Goal: Transaction & Acquisition: Purchase product/service

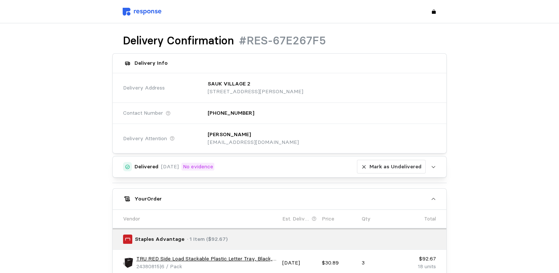
click at [139, 13] on img at bounding box center [142, 12] width 39 height 8
click at [135, 11] on img at bounding box center [142, 12] width 39 height 8
click at [148, 11] on img at bounding box center [142, 12] width 39 height 8
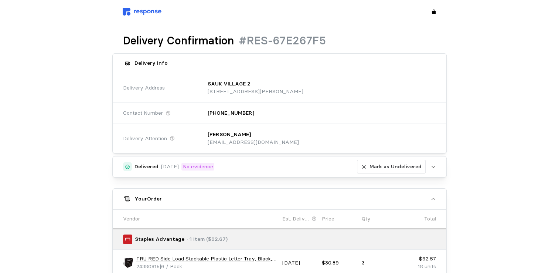
click at [148, 11] on img at bounding box center [142, 12] width 39 height 8
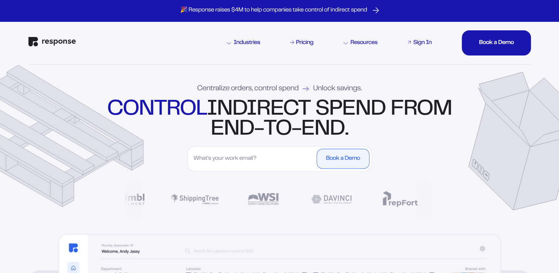
click at [414, 40] on div "Sign In" at bounding box center [422, 43] width 18 height 6
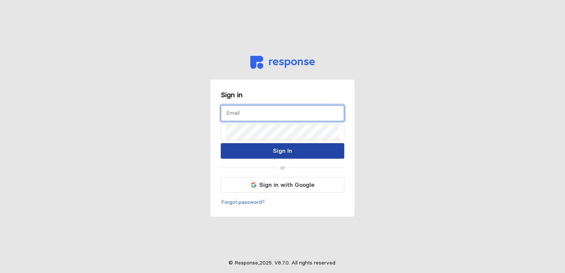
type input "torjos@wsinc.com"
click at [278, 152] on p "Sign In" at bounding box center [282, 150] width 19 height 9
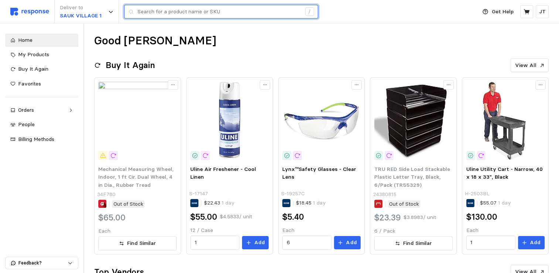
click at [163, 10] on input "text" at bounding box center [220, 11] width 164 height 13
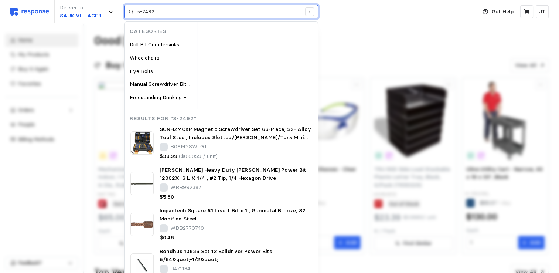
type input "s-2492"
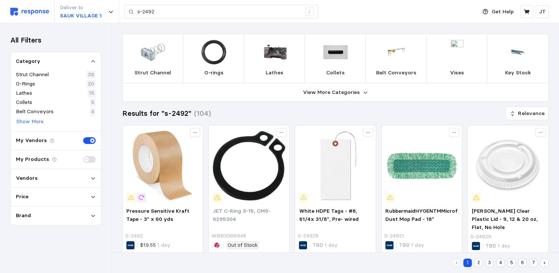
click at [33, 13] on img at bounding box center [29, 12] width 39 height 8
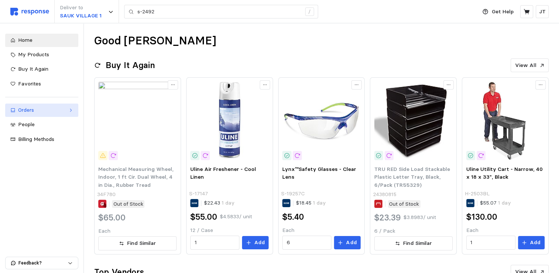
click at [33, 108] on div "Orders" at bounding box center [41, 110] width 47 height 8
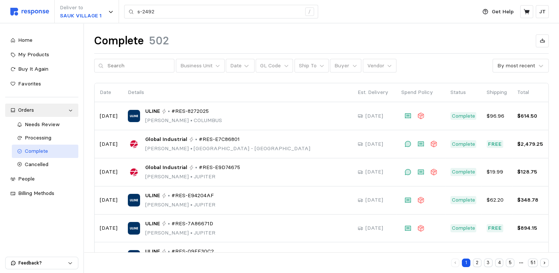
click at [44, 152] on span "Complete" at bounding box center [36, 151] width 23 height 7
click at [195, 70] on button "Business Unit" at bounding box center [200, 66] width 49 height 14
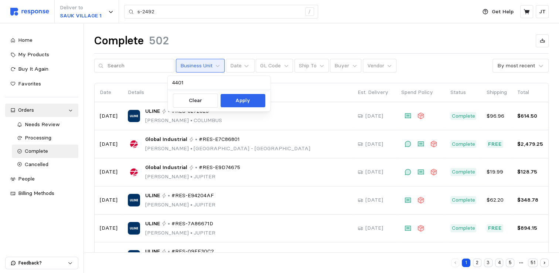
type input "44011"
click at [232, 100] on button "Apply" at bounding box center [243, 100] width 45 height 13
click at [216, 64] on button "Business Unit" at bounding box center [200, 66] width 49 height 14
type input "44011"
click at [240, 104] on p "Apply" at bounding box center [243, 100] width 15 height 8
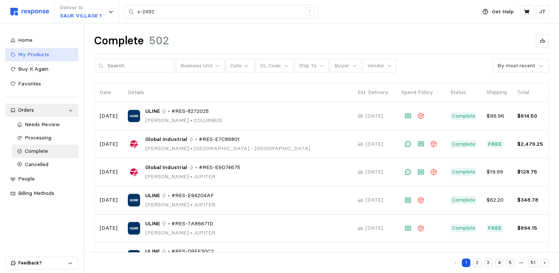
click at [30, 54] on span "My Products" at bounding box center [33, 54] width 31 height 7
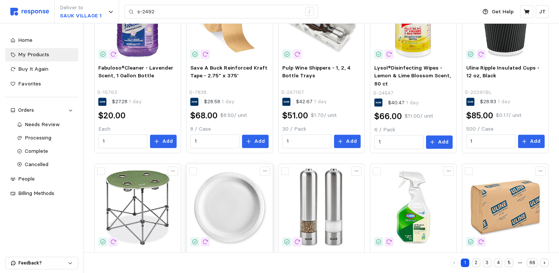
scroll to position [392, 0]
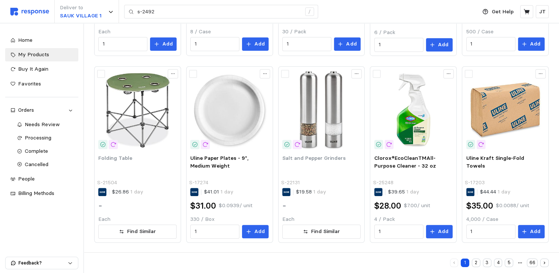
click at [476, 263] on button "2" at bounding box center [476, 262] width 9 height 9
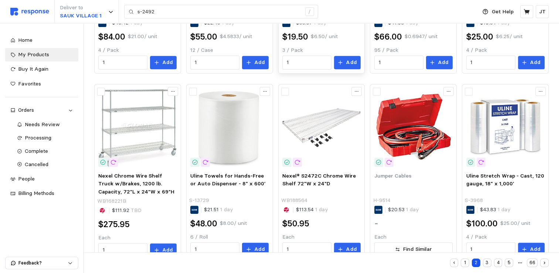
scroll to position [390, 0]
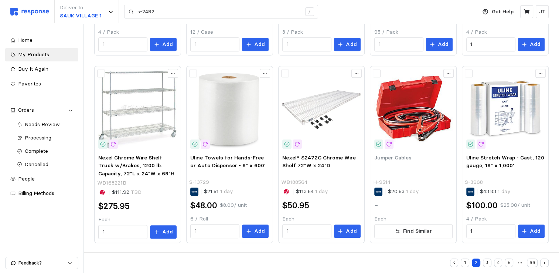
click at [488, 264] on button "3" at bounding box center [487, 262] width 9 height 9
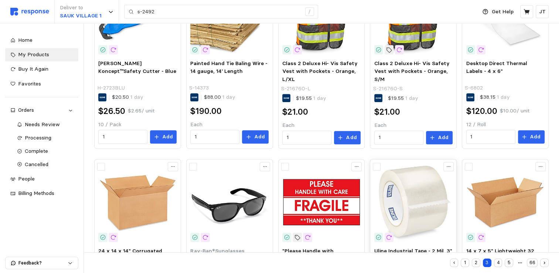
scroll to position [392, 0]
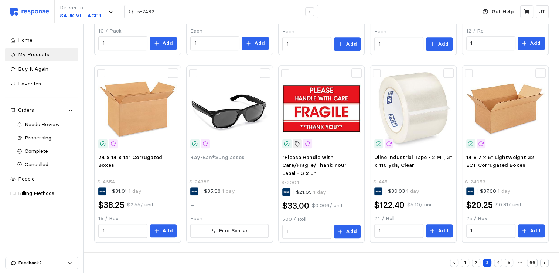
click at [497, 265] on button "4" at bounding box center [498, 262] width 9 height 9
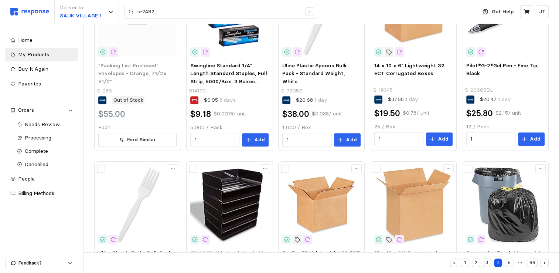
scroll to position [392, 0]
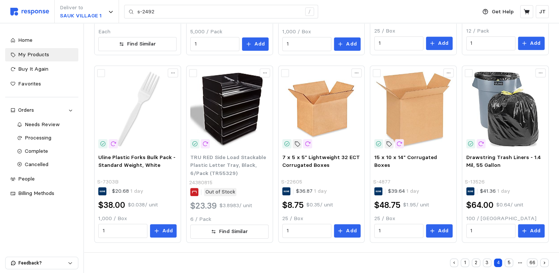
click at [507, 263] on button "5" at bounding box center [509, 262] width 9 height 9
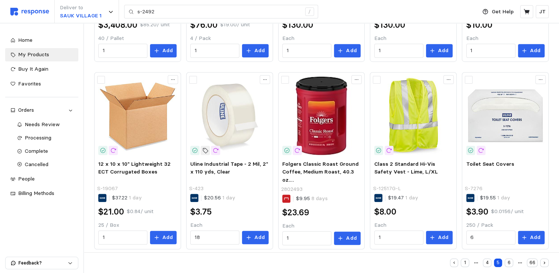
scroll to position [390, 0]
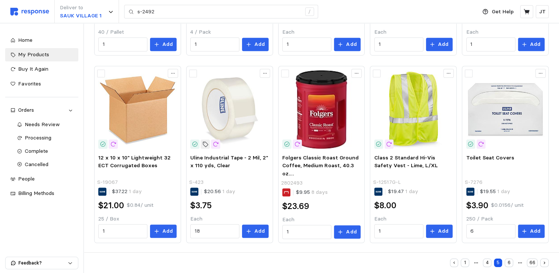
click at [509, 263] on button "6" at bounding box center [509, 262] width 9 height 9
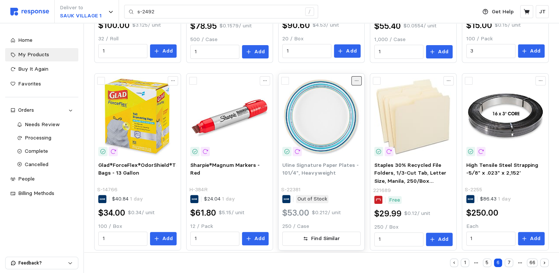
scroll to position [392, 0]
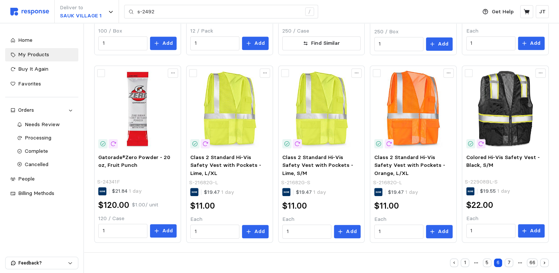
click at [508, 261] on button "7" at bounding box center [509, 262] width 9 height 9
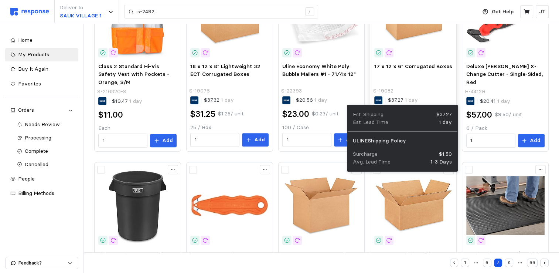
scroll to position [392, 0]
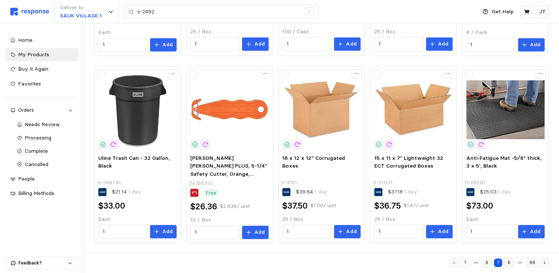
click at [511, 264] on button "8" at bounding box center [509, 262] width 9 height 9
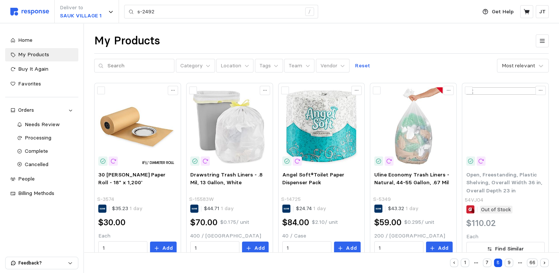
click at [490, 261] on button "7" at bounding box center [487, 262] width 9 height 9
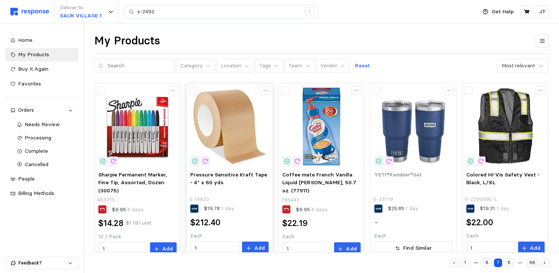
click at [232, 142] on img at bounding box center [229, 126] width 78 height 78
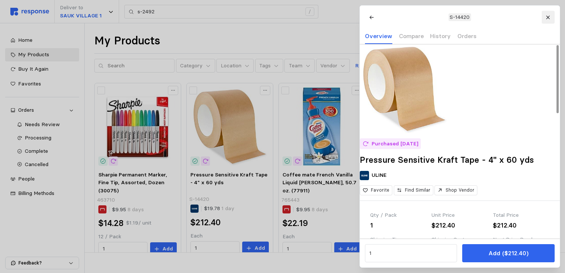
click at [549, 17] on icon at bounding box center [547, 17] width 5 height 5
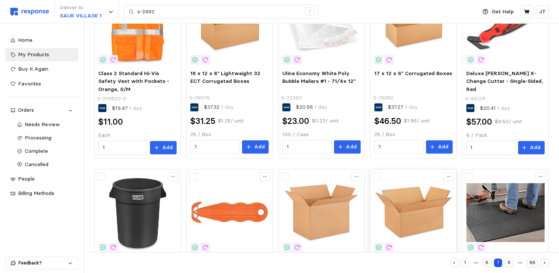
scroll to position [392, 0]
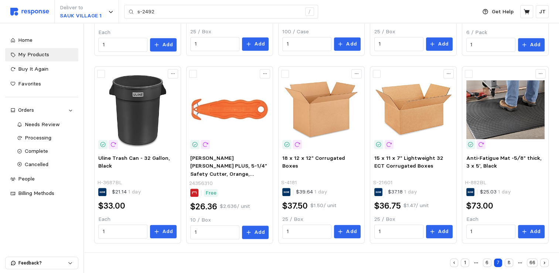
click at [512, 263] on button "8" at bounding box center [509, 262] width 9 height 9
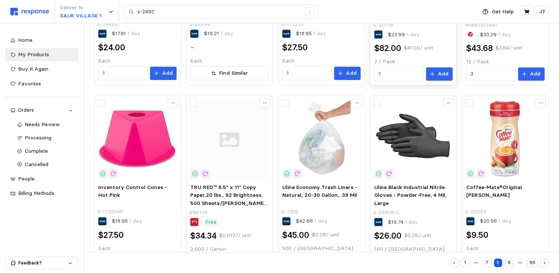
scroll to position [392, 0]
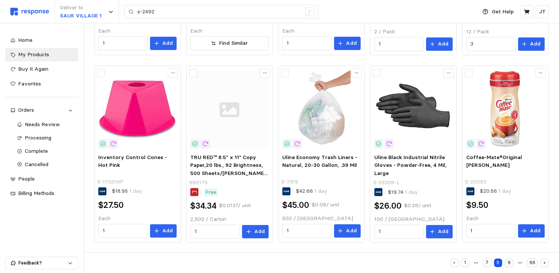
click at [507, 261] on button "9" at bounding box center [509, 262] width 9 height 9
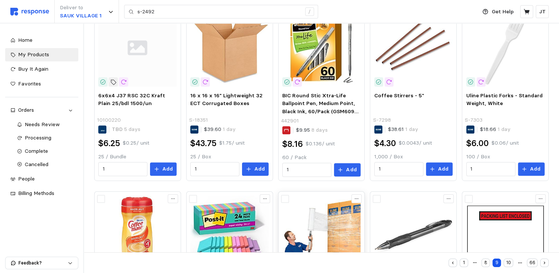
scroll to position [392, 0]
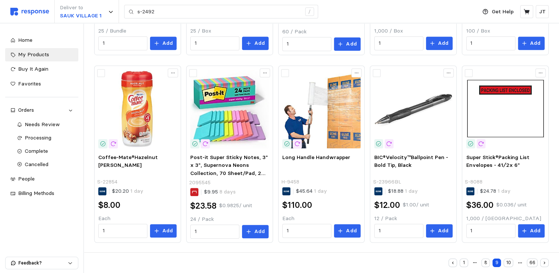
click at [509, 261] on button "10" at bounding box center [509, 262] width 10 height 9
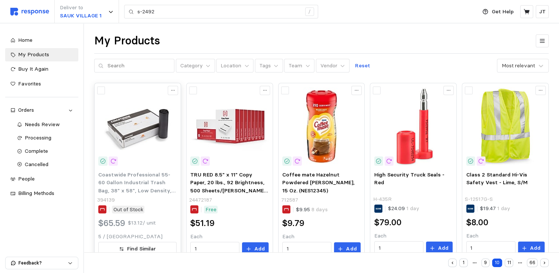
click at [131, 126] on img at bounding box center [137, 126] width 78 height 78
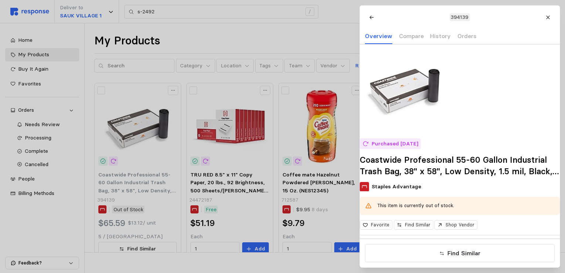
click at [548, 17] on icon at bounding box center [547, 17] width 3 height 3
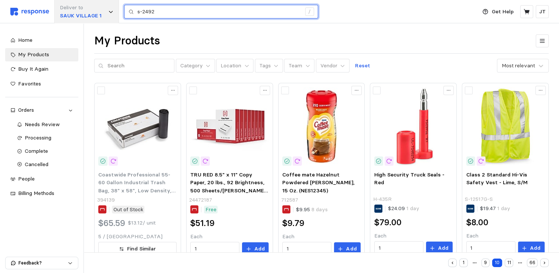
drag, startPoint x: 169, startPoint y: 14, endPoint x: 82, endPoint y: 5, distance: 86.9
click at [82, 5] on div "Deliver to SAUK VILLAGE 1 s-2492 /" at bounding box center [241, 11] width 463 height 23
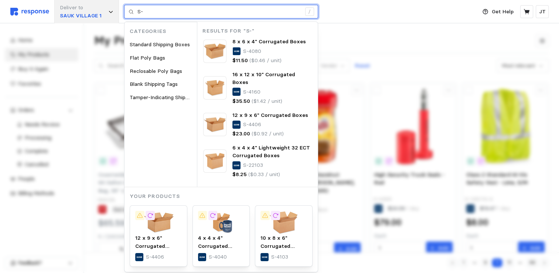
type input "S"
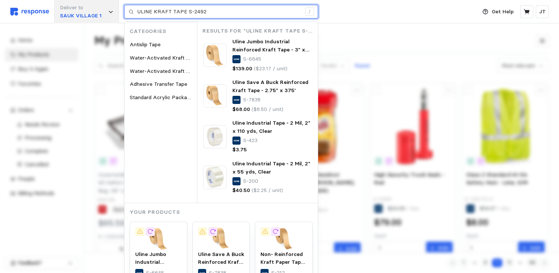
type input "ULINE KRAFT TAPE S-2492"
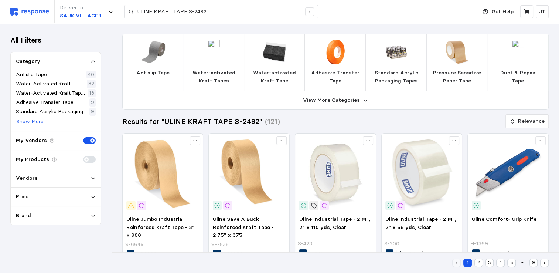
click at [461, 57] on img at bounding box center [457, 52] width 24 height 24
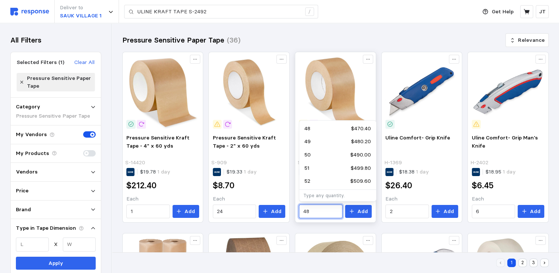
click at [318, 209] on input "48" at bounding box center [321, 211] width 35 height 13
type input "4"
type input "2"
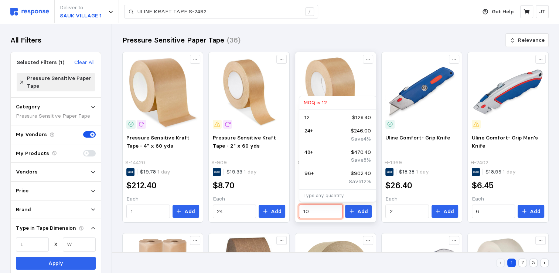
type input "1"
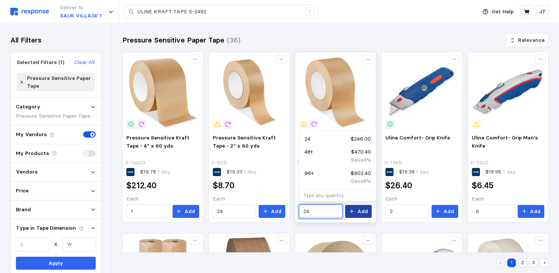
type input "24"
click at [368, 209] on p "Add" at bounding box center [363, 211] width 11 height 8
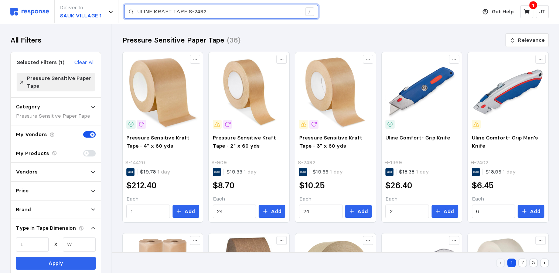
drag, startPoint x: 211, startPoint y: 12, endPoint x: 99, endPoint y: -1, distance: 113.1
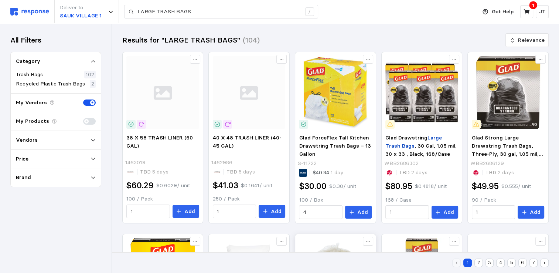
scroll to position [197, 0]
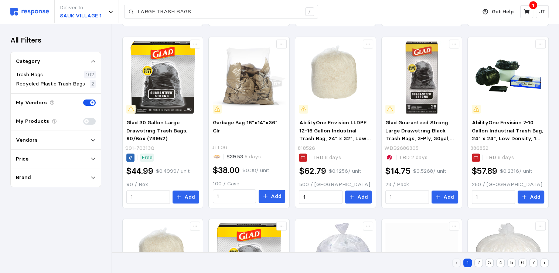
click at [38, 140] on div "Vendors" at bounding box center [56, 140] width 80 height 8
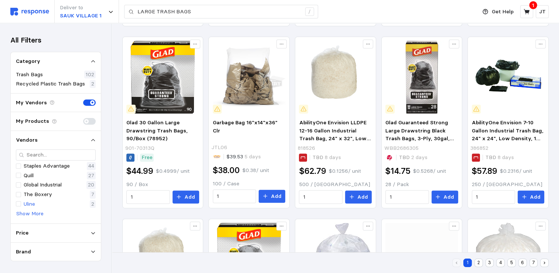
click at [31, 203] on p "Uline" at bounding box center [29, 204] width 11 height 8
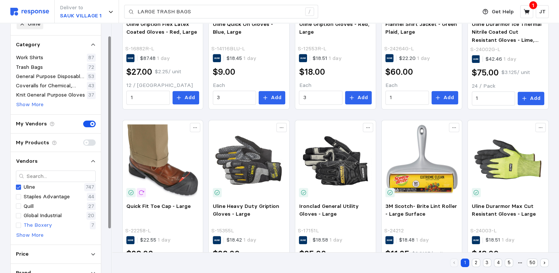
scroll to position [73, 0]
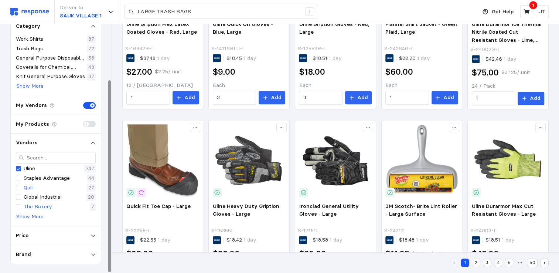
click at [33, 188] on p "Quill" at bounding box center [29, 188] width 10 height 8
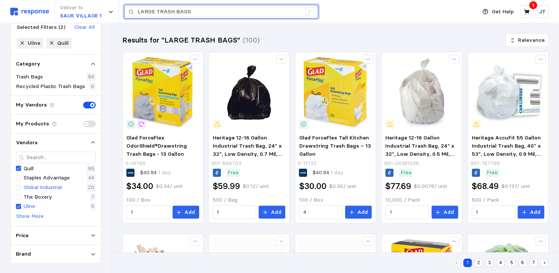
drag, startPoint x: 200, startPoint y: 10, endPoint x: 3, endPoint y: -27, distance: 199.9
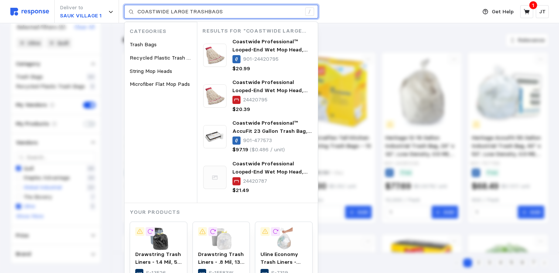
type input "COASTWIDE LARGE TRASHBAGS"
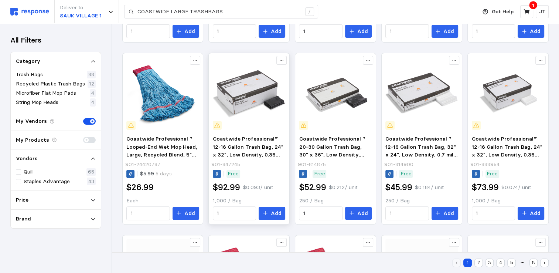
scroll to position [197, 0]
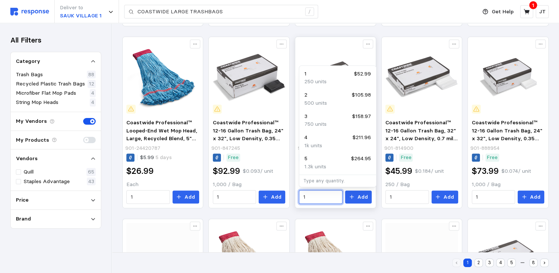
drag, startPoint x: 312, startPoint y: 198, endPoint x: 300, endPoint y: 196, distance: 11.9
click at [300, 196] on div "1" at bounding box center [321, 197] width 44 height 14
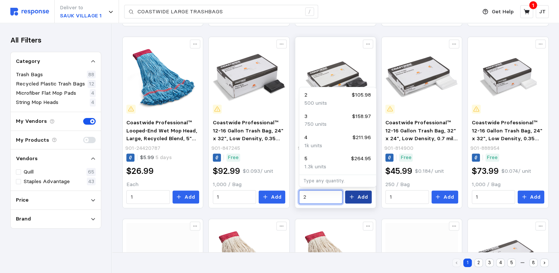
type input "2"
click at [362, 198] on p "Add" at bounding box center [363, 197] width 11 height 8
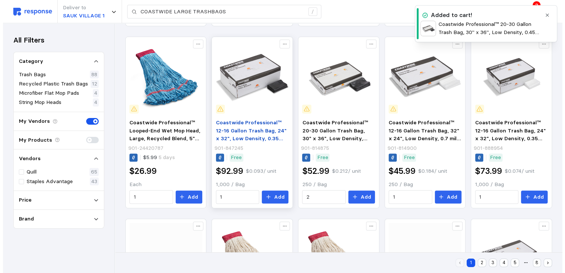
scroll to position [0, 0]
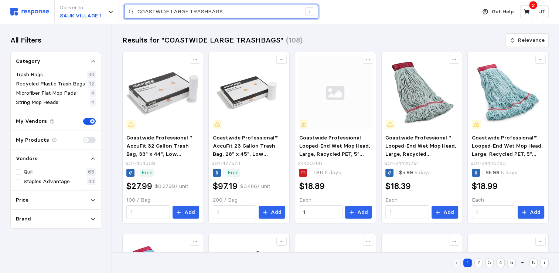
click at [231, 9] on input "COASTWIDE LARGE TRASHBAGS" at bounding box center [220, 11] width 164 height 13
click at [231, 8] on input "COASTWIDE LARGE TRASHBAG" at bounding box center [220, 11] width 164 height 13
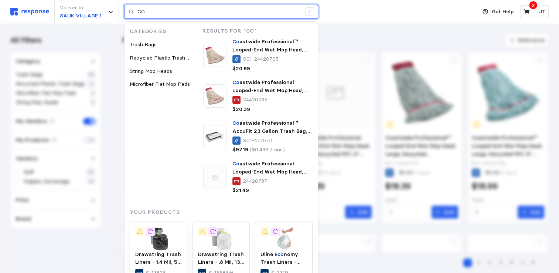
type input "C"
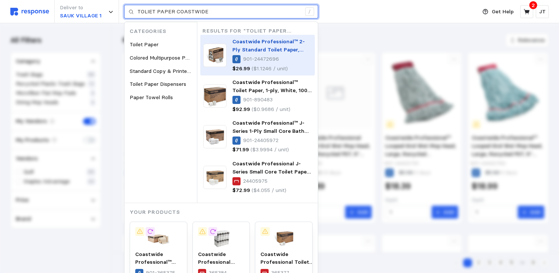
click at [277, 55] on div "Coastwide Professional™ 2-Ply Standard Toilet Paper, White, 400 Sheets/Roll, 24…" at bounding box center [272, 55] width 79 height 35
type input "TOLIET PAPER COASTWIDE"
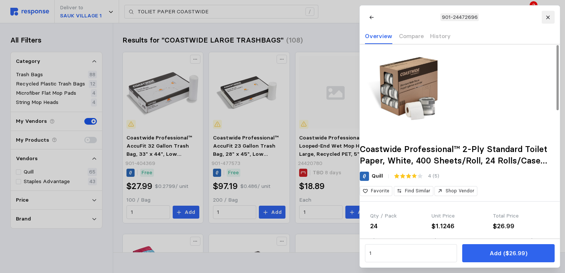
click at [549, 18] on icon at bounding box center [547, 17] width 5 height 5
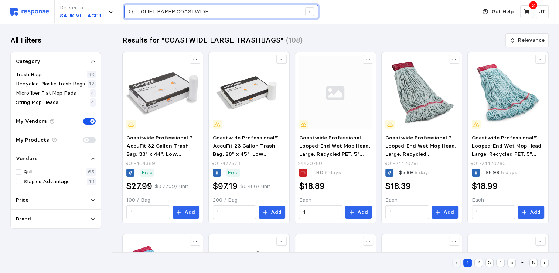
click at [215, 12] on input "TOLIET PAPER COASTWIDE" at bounding box center [220, 11] width 164 height 13
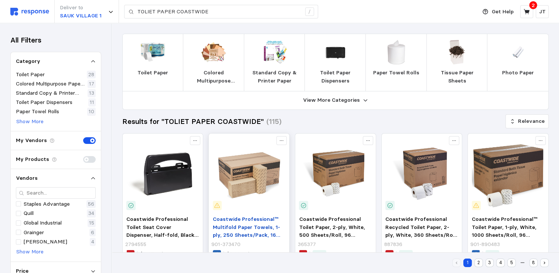
scroll to position [98, 0]
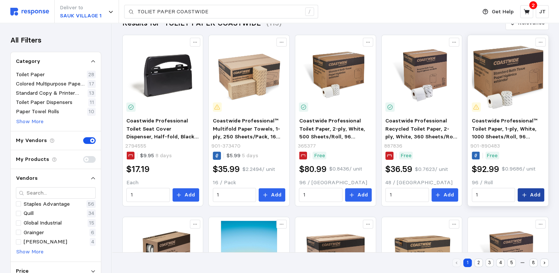
click at [530, 194] on button "Add" at bounding box center [531, 194] width 27 height 13
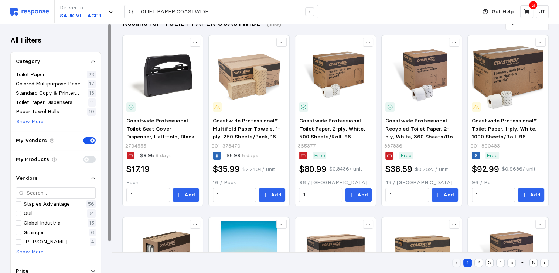
scroll to position [0, 0]
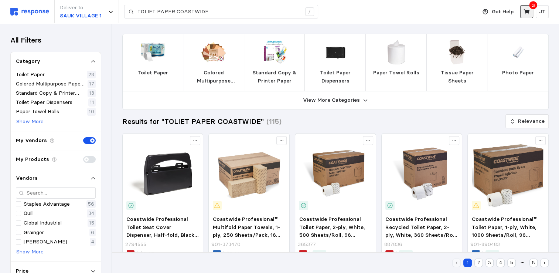
click at [527, 10] on icon at bounding box center [527, 11] width 6 height 5
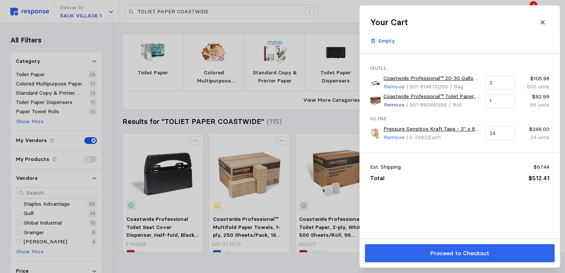
click at [392, 103] on p "Remove" at bounding box center [394, 105] width 21 height 8
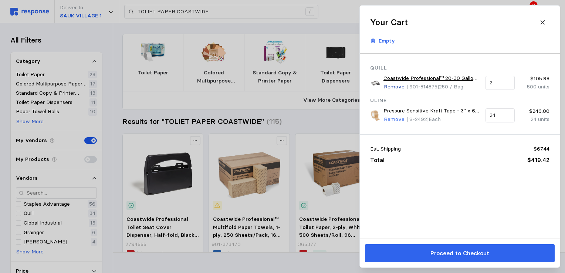
click at [389, 86] on p "Remove" at bounding box center [394, 87] width 21 height 8
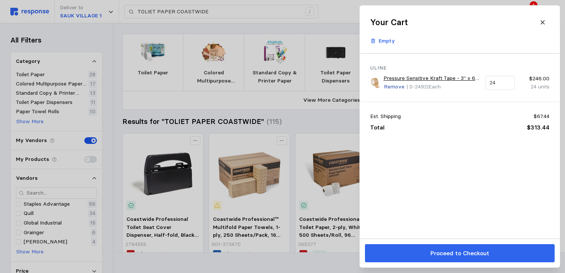
click at [397, 87] on p "Remove" at bounding box center [394, 87] width 21 height 8
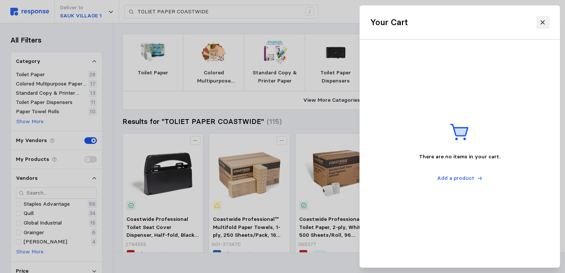
click at [545, 23] on icon at bounding box center [542, 22] width 7 height 7
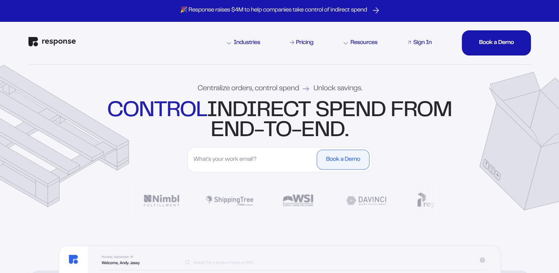
click at [426, 40] on div "Sign In" at bounding box center [422, 43] width 18 height 6
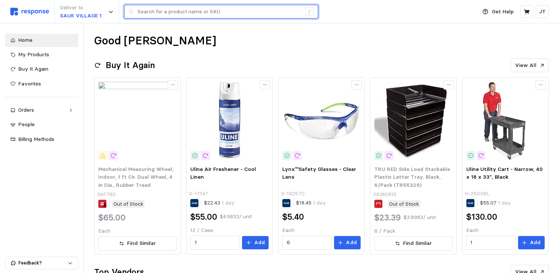
click at [149, 12] on input "text" at bounding box center [220, 11] width 164 height 13
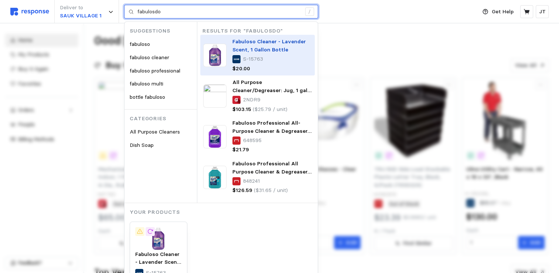
click at [253, 44] on span "Fabuloso Cleaner - Lavender Scent, 1 Gallon Bottle" at bounding box center [270, 45] width 74 height 15
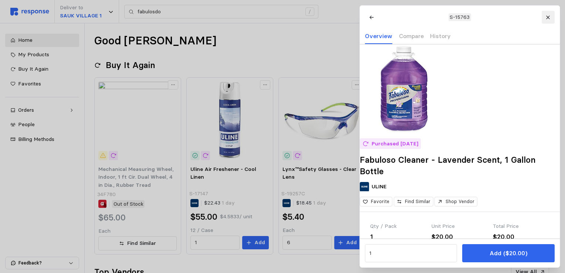
click at [550, 16] on icon at bounding box center [547, 17] width 5 height 5
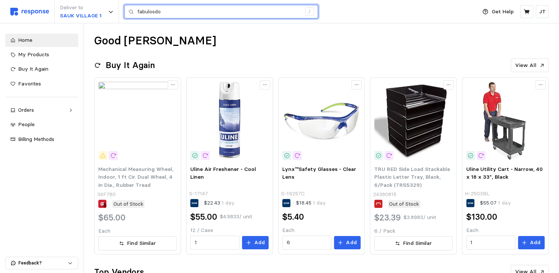
click at [180, 10] on input "fabulosdo" at bounding box center [220, 11] width 164 height 13
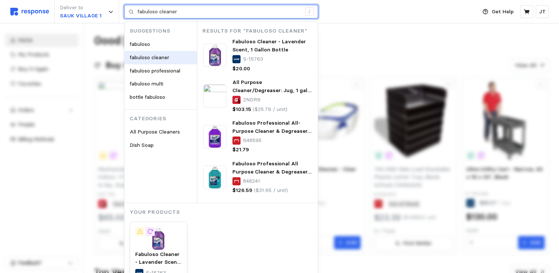
click at [146, 59] on span "fabuloso cleaner" at bounding box center [150, 57] width 40 height 7
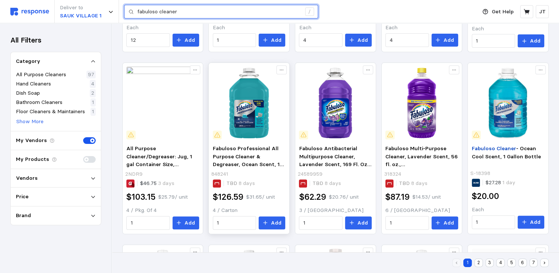
scroll to position [197, 0]
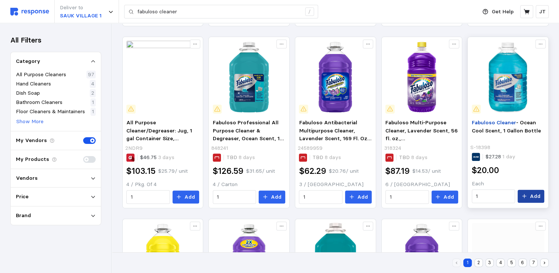
click at [524, 193] on icon at bounding box center [524, 195] width 5 height 5
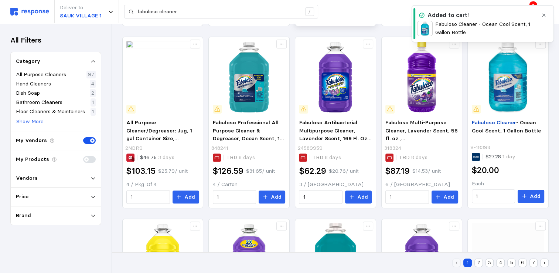
scroll to position [0, 0]
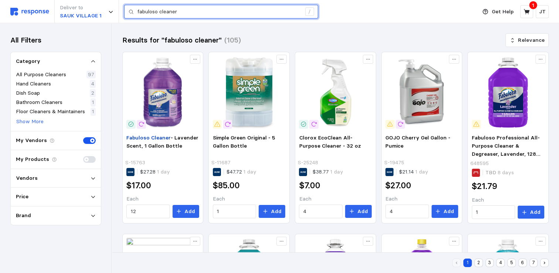
drag, startPoint x: 194, startPoint y: 11, endPoint x: 122, endPoint y: -4, distance: 73.2
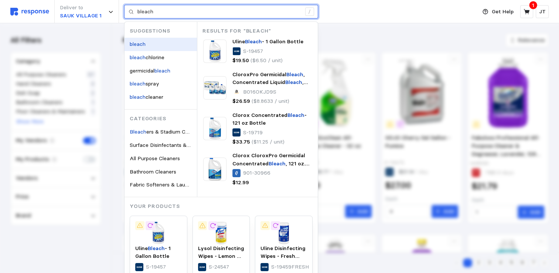
click at [149, 43] on div "bleach" at bounding box center [161, 44] width 72 height 13
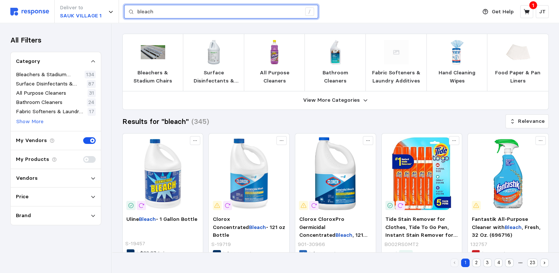
scroll to position [98, 0]
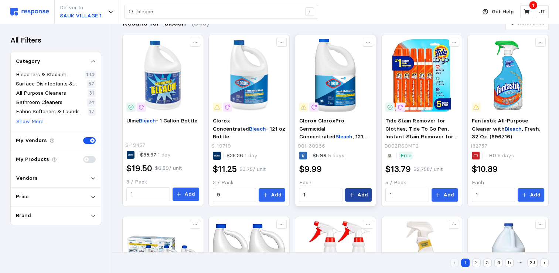
click at [357, 197] on button "Add" at bounding box center [358, 194] width 27 height 13
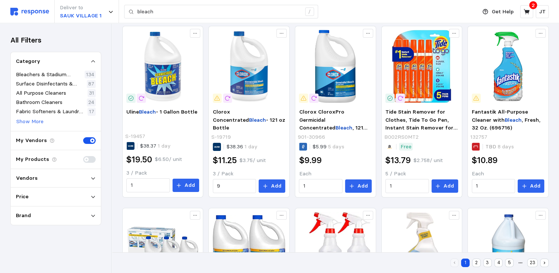
scroll to position [0, 0]
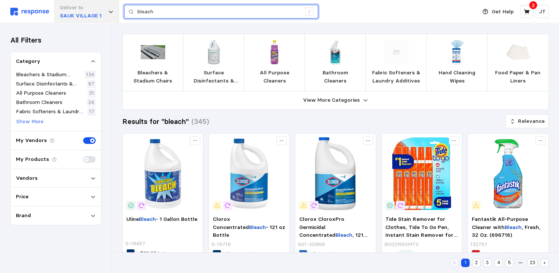
drag, startPoint x: 160, startPoint y: 11, endPoint x: 119, endPoint y: 8, distance: 41.9
click at [119, 8] on div "Deliver to [GEOGRAPHIC_DATA] 1 bleach /" at bounding box center [241, 11] width 463 height 23
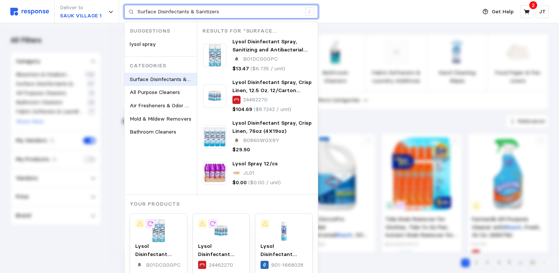
click at [154, 81] on span "Surface Disinfectants & Sanitizers" at bounding box center [171, 79] width 82 height 7
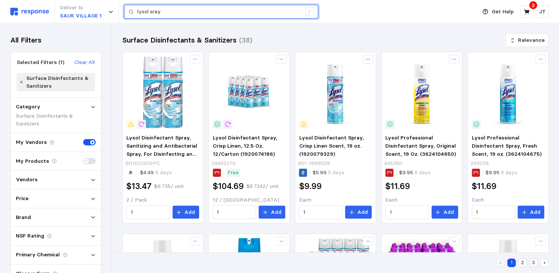
click at [180, 12] on input "lysol sray" at bounding box center [220, 11] width 164 height 13
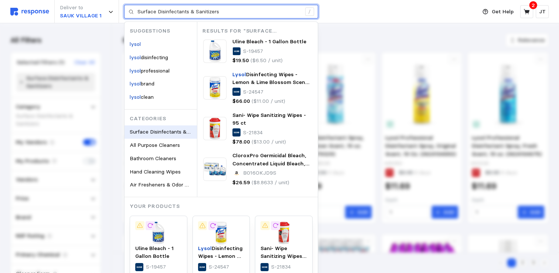
click at [148, 131] on span "Surface Disinfectants & Sanitizers" at bounding box center [171, 131] width 82 height 7
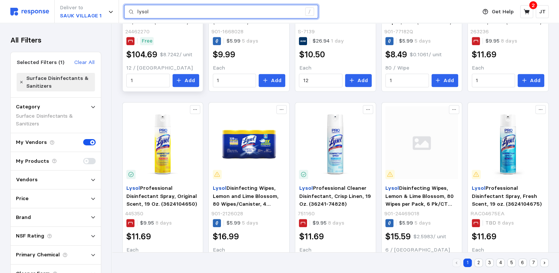
scroll to position [345, 0]
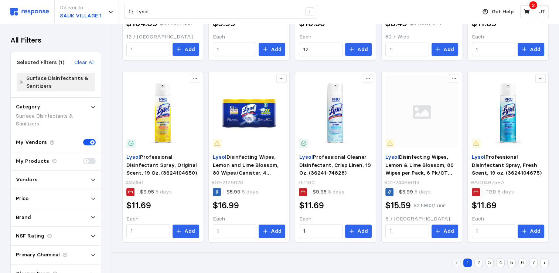
click at [480, 261] on button "2" at bounding box center [479, 262] width 9 height 9
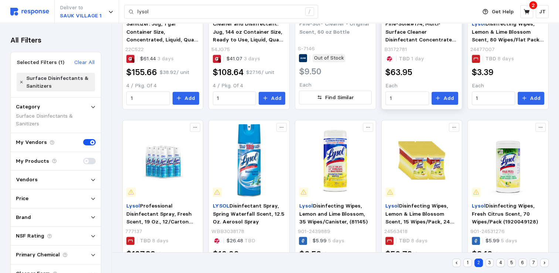
scroll to position [345, 0]
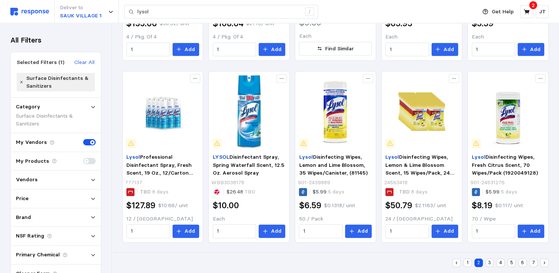
click at [490, 262] on button "3" at bounding box center [490, 262] width 9 height 9
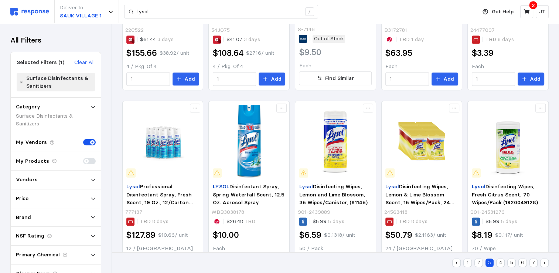
scroll to position [91, 0]
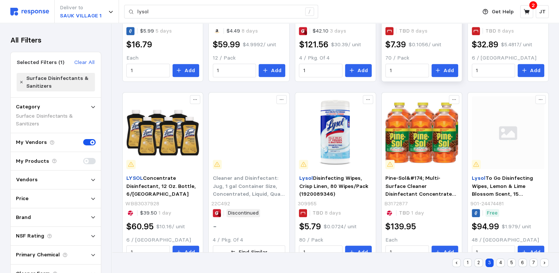
scroll to position [345, 0]
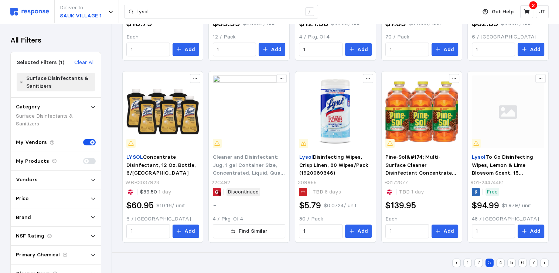
click at [499, 262] on button "4" at bounding box center [501, 262] width 9 height 9
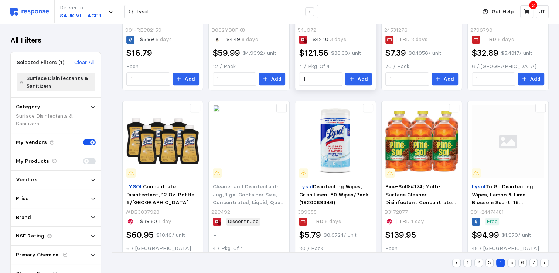
scroll to position [191, 0]
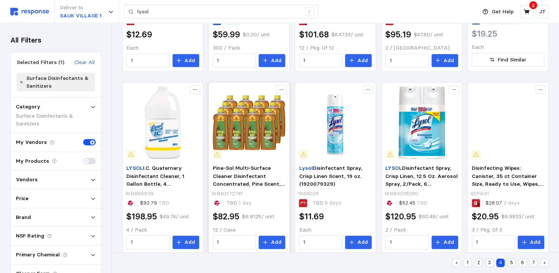
scroll to position [345, 0]
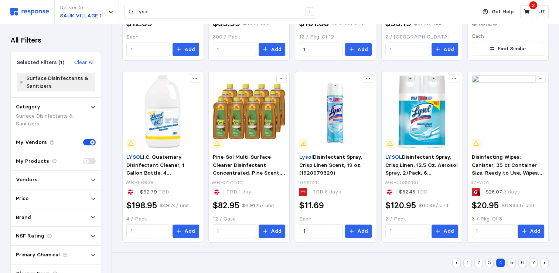
click at [511, 262] on button "5" at bounding box center [512, 262] width 9 height 9
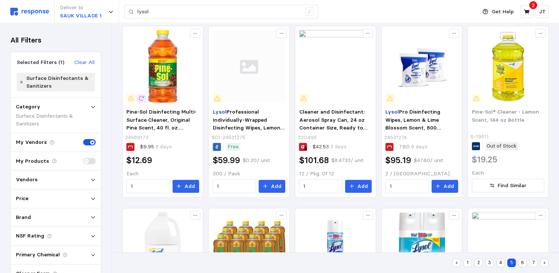
scroll to position [91, 0]
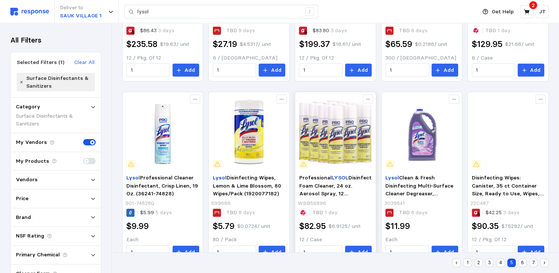
scroll to position [147, 0]
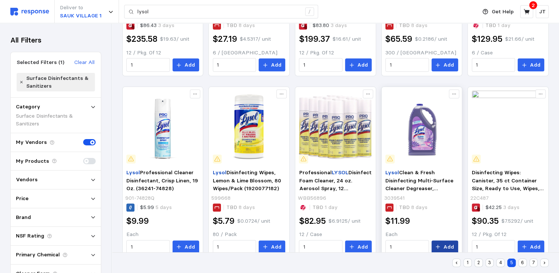
click at [440, 244] on icon at bounding box center [438, 246] width 5 height 5
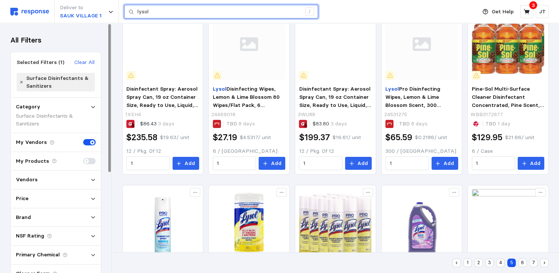
click at [157, 9] on input "lysol" at bounding box center [220, 11] width 164 height 13
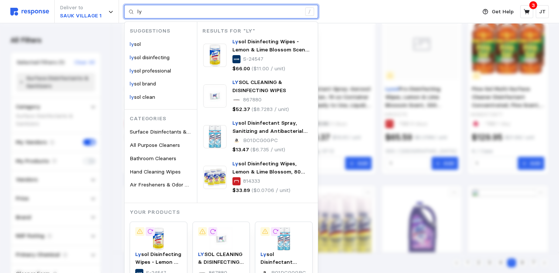
type input "l"
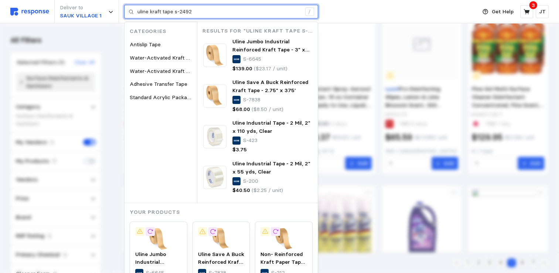
type input "uline kraft tape s-2492"
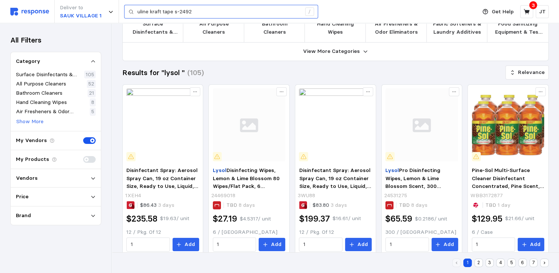
scroll to position [130, 0]
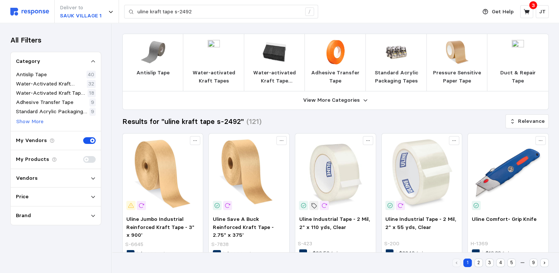
click at [458, 53] on img at bounding box center [457, 52] width 24 height 24
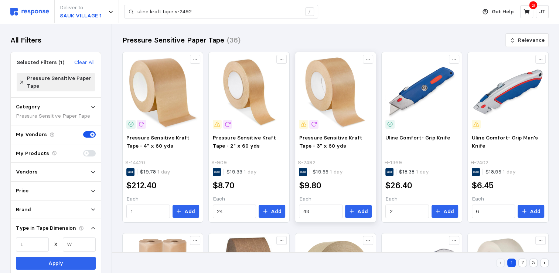
click at [339, 105] on img at bounding box center [335, 92] width 73 height 73
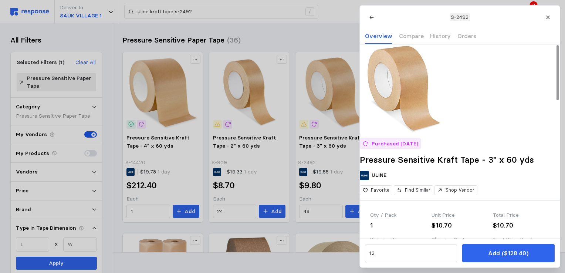
click at [319, 24] on div at bounding box center [282, 136] width 565 height 273
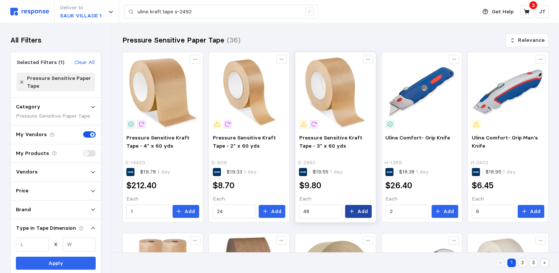
click at [361, 214] on p "Add" at bounding box center [363, 211] width 11 height 8
click at [526, 10] on icon at bounding box center [527, 12] width 7 height 7
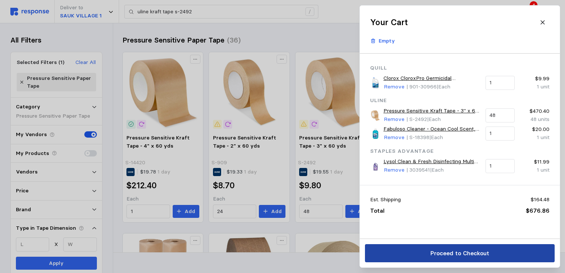
click at [451, 252] on p "Proceed to Checkout" at bounding box center [459, 252] width 59 height 9
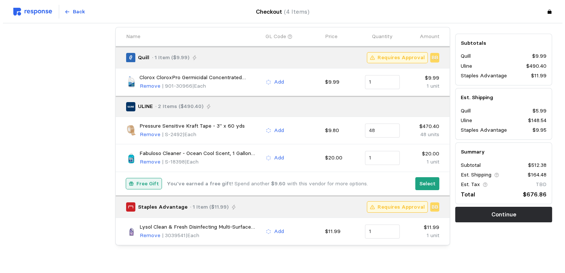
scroll to position [60, 0]
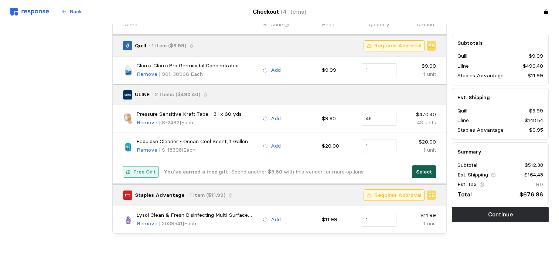
click at [417, 167] on button "Select" at bounding box center [424, 171] width 24 height 13
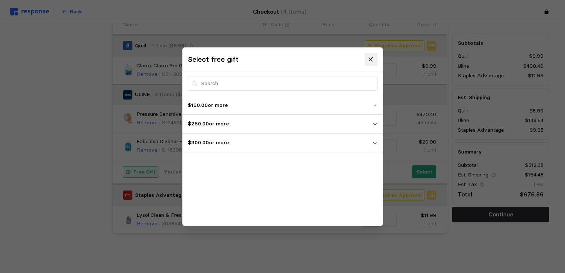
click at [370, 59] on icon at bounding box center [371, 59] width 4 height 4
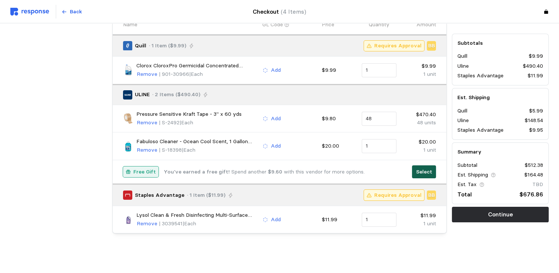
click at [415, 168] on button "Select" at bounding box center [424, 171] width 24 height 13
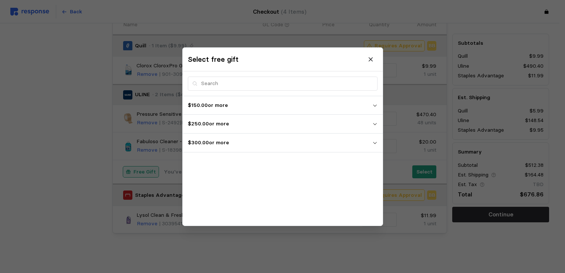
click at [267, 108] on p "$150.00 or more" at bounding box center [280, 105] width 184 height 8
click at [267, 109] on p "$150.00 or more" at bounding box center [280, 105] width 184 height 8
click at [251, 123] on p "$250.00 or more" at bounding box center [280, 124] width 184 height 8
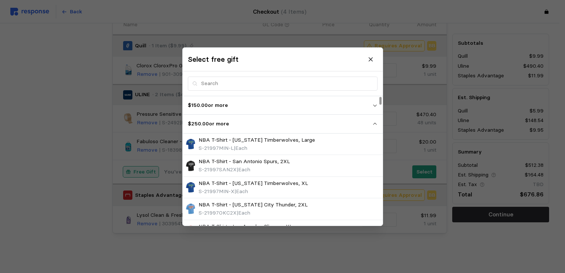
click at [252, 123] on p "$250.00 or more" at bounding box center [280, 124] width 184 height 8
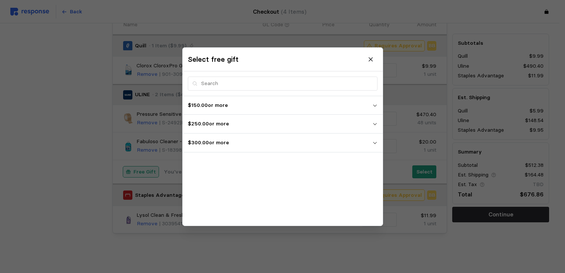
click at [241, 149] on span "$300.00 or more" at bounding box center [280, 142] width 184 height 13
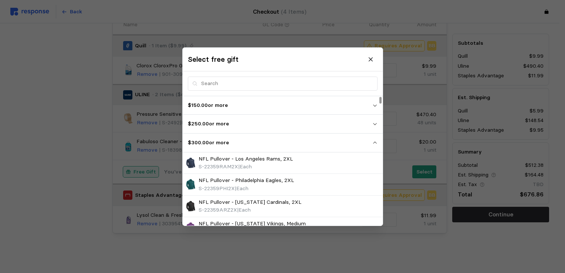
click at [243, 148] on span "$300.00 or more" at bounding box center [280, 142] width 184 height 13
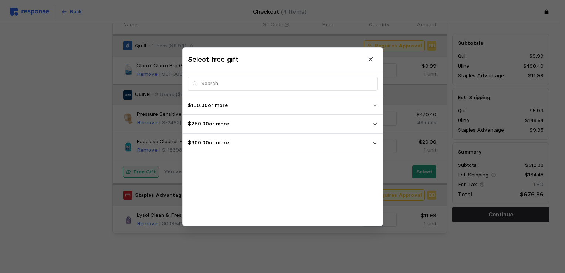
click at [244, 148] on span "$300.00 or more" at bounding box center [280, 142] width 184 height 13
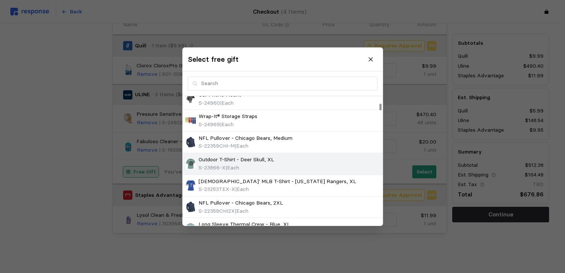
scroll to position [197, 0]
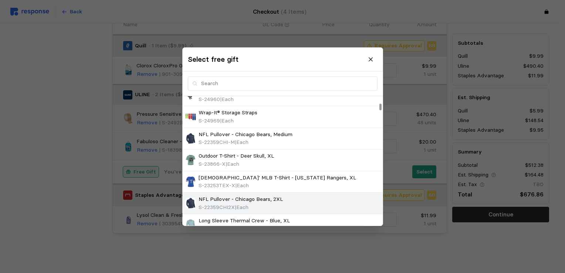
click at [192, 201] on img at bounding box center [190, 203] width 11 height 11
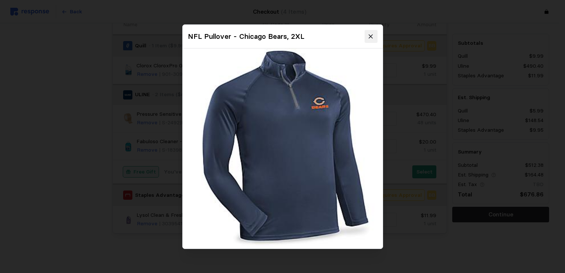
click at [370, 36] on icon at bounding box center [371, 36] width 7 height 7
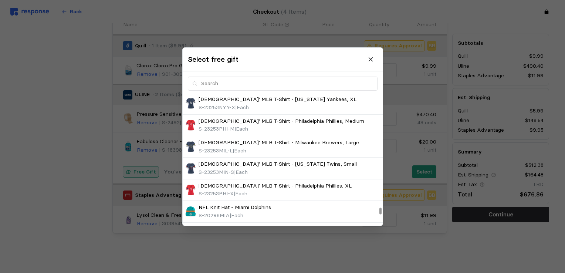
scroll to position [3563, 0]
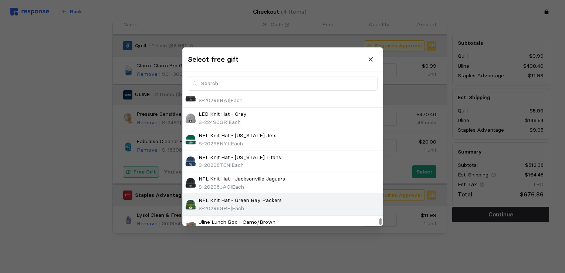
click at [189, 199] on img at bounding box center [190, 204] width 11 height 11
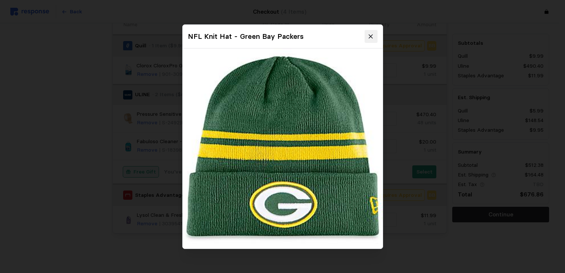
click at [369, 36] on icon at bounding box center [371, 36] width 7 height 7
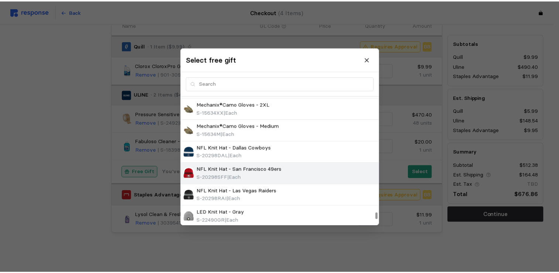
scroll to position [3267, 0]
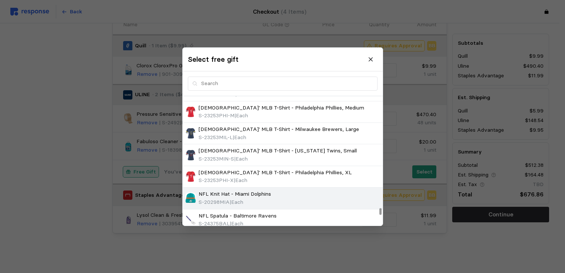
click at [191, 193] on img at bounding box center [190, 198] width 11 height 11
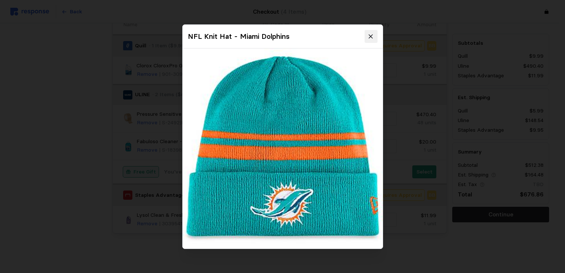
click at [371, 36] on icon at bounding box center [371, 36] width 4 height 4
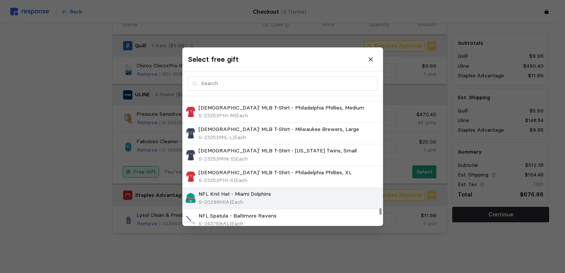
click at [245, 190] on p "NFL Knit Hat - Miami Dolphins" at bounding box center [235, 194] width 72 height 8
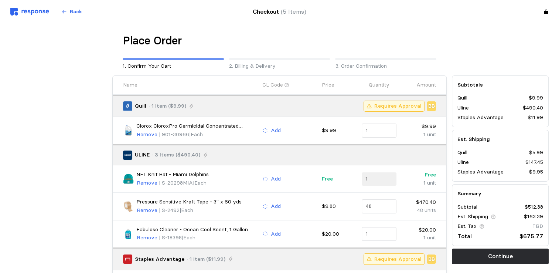
scroll to position [64, 0]
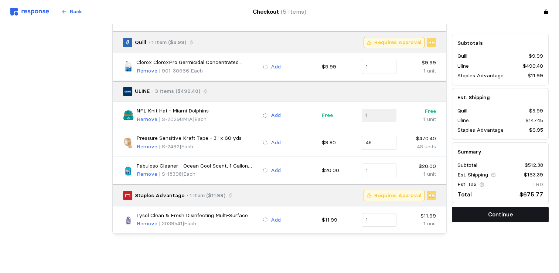
click at [508, 213] on p "Continue" at bounding box center [500, 214] width 25 height 9
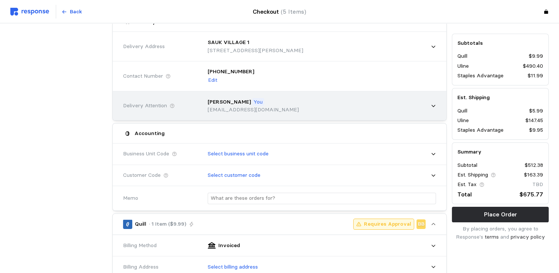
scroll to position [0, 0]
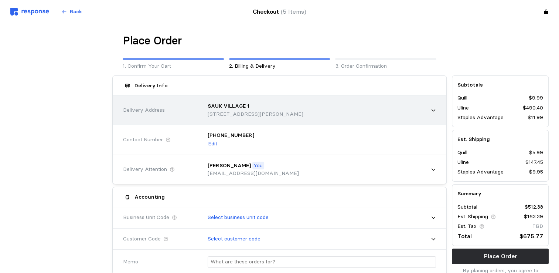
click at [230, 115] on p "[STREET_ADDRESS][PERSON_NAME]" at bounding box center [256, 114] width 96 height 8
type input "4"
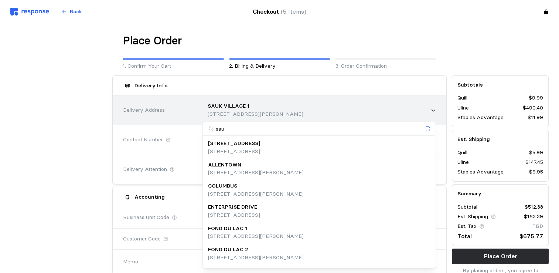
type input "sauk"
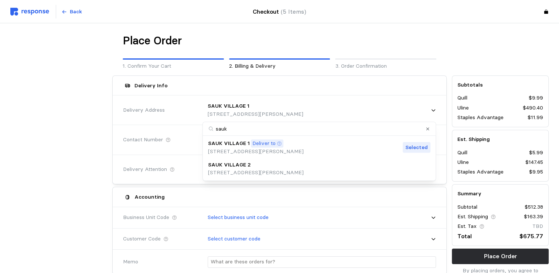
click at [238, 170] on p "[STREET_ADDRESS][PERSON_NAME]" at bounding box center [256, 173] width 96 height 8
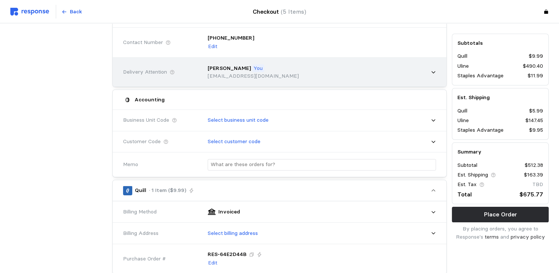
scroll to position [98, 0]
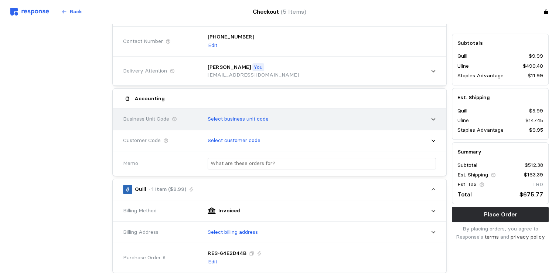
click at [305, 118] on div "Select business unit code" at bounding box center [320, 119] width 234 height 18
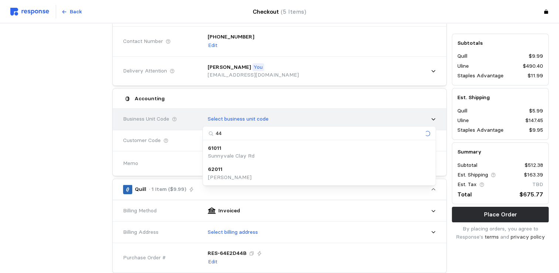
type input "4"
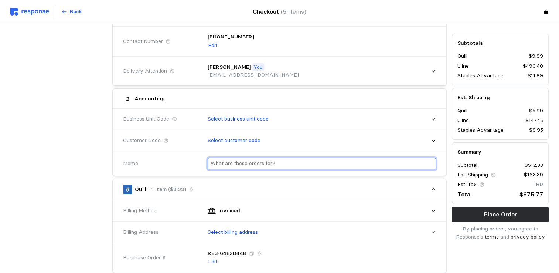
click at [231, 163] on input "text" at bounding box center [322, 163] width 223 height 11
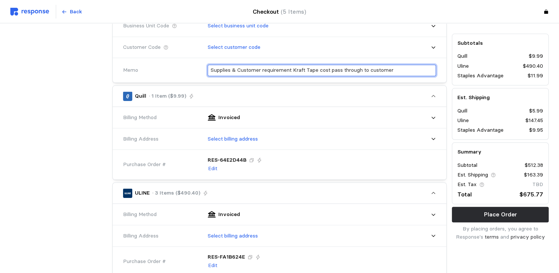
scroll to position [197, 0]
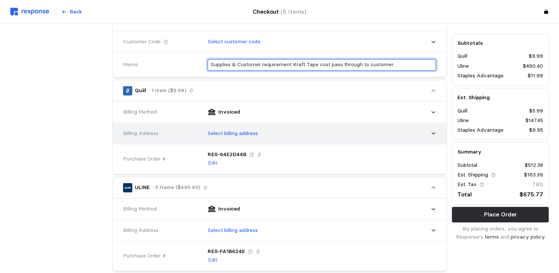
type input "Supplies & Customer requirement Kraft Tape cost pass through to customer"
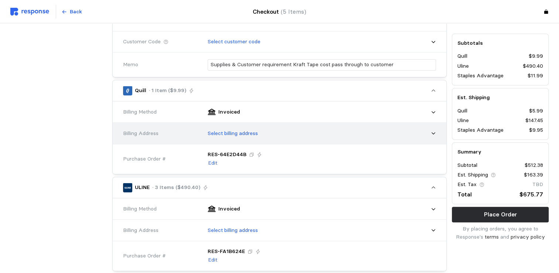
click at [241, 129] on p "Select billing address" at bounding box center [233, 133] width 50 height 8
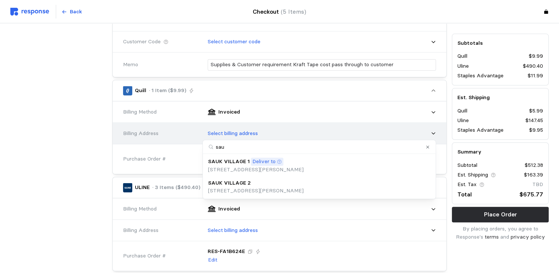
type input "sauk"
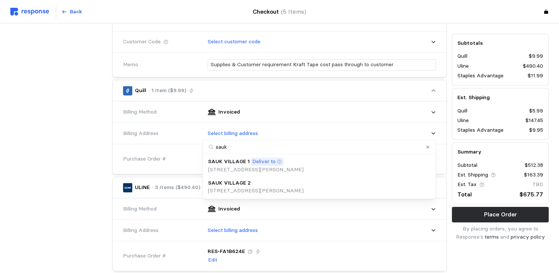
click at [291, 190] on p "[STREET_ADDRESS][PERSON_NAME]" at bounding box center [256, 191] width 96 height 8
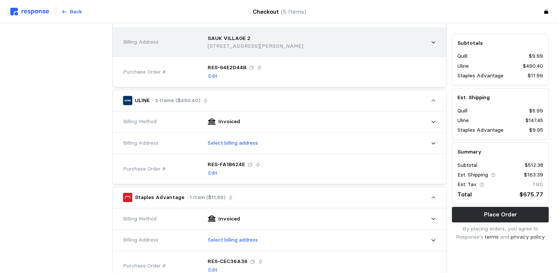
scroll to position [296, 0]
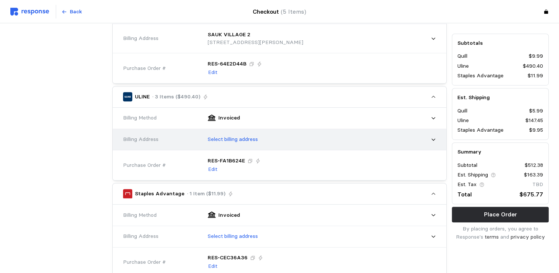
click at [244, 138] on p "Select billing address" at bounding box center [233, 139] width 50 height 8
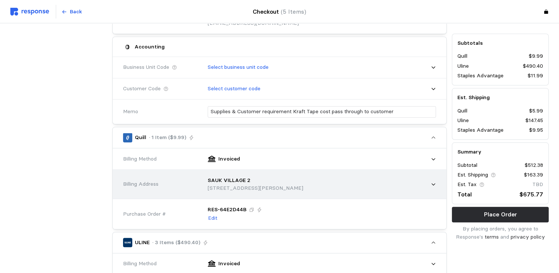
click at [237, 177] on p "SAUK VILLAGE 2" at bounding box center [229, 180] width 43 height 8
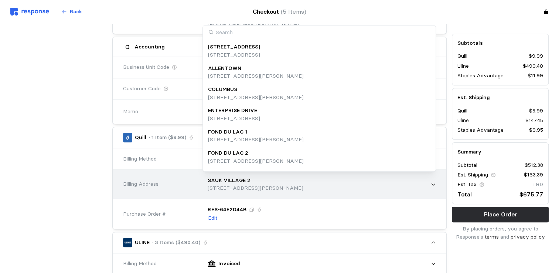
click at [237, 186] on p "[STREET_ADDRESS][PERSON_NAME]" at bounding box center [256, 188] width 96 height 8
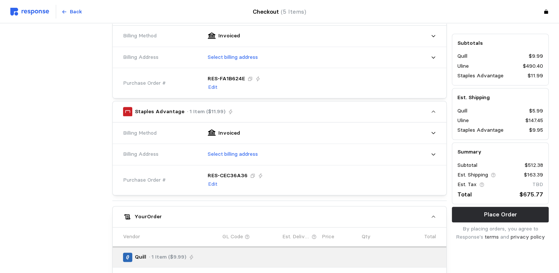
scroll to position [394, 0]
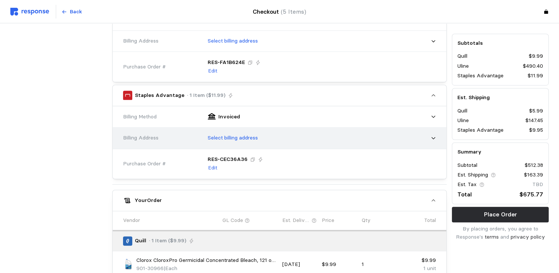
click at [242, 136] on p "Select billing address" at bounding box center [233, 138] width 50 height 8
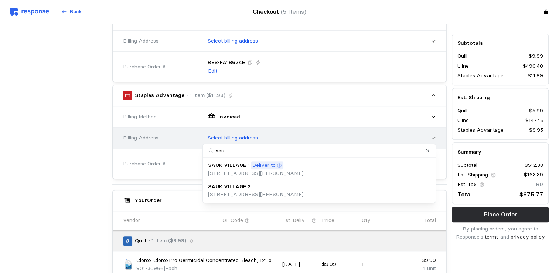
type input "sauk"
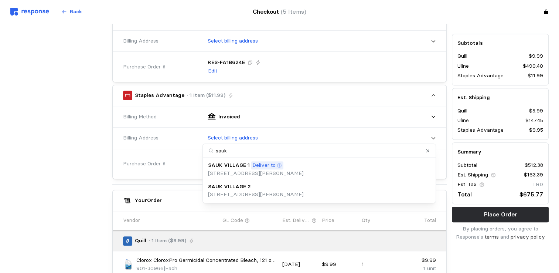
click at [251, 188] on div "SAUK VILLAGE 2" at bounding box center [256, 187] width 96 height 8
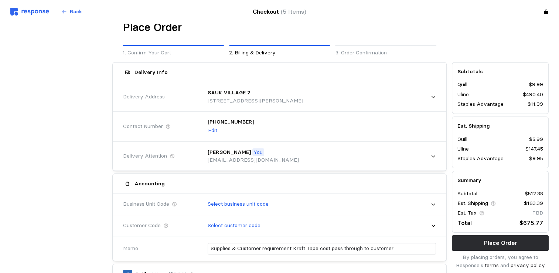
scroll to position [112, 0]
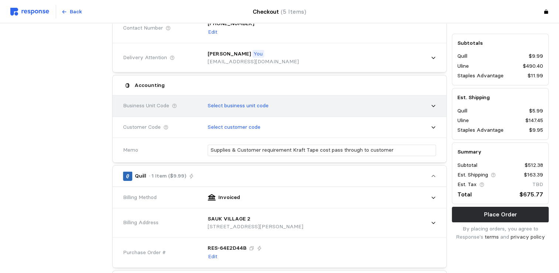
click at [272, 107] on div "Select business unit code" at bounding box center [320, 105] width 234 height 18
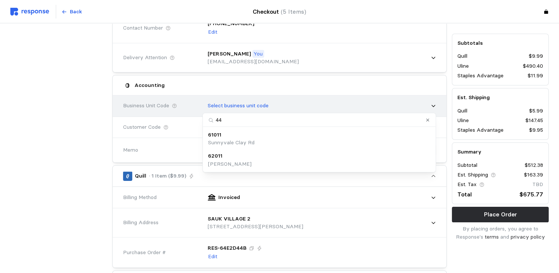
type input "4"
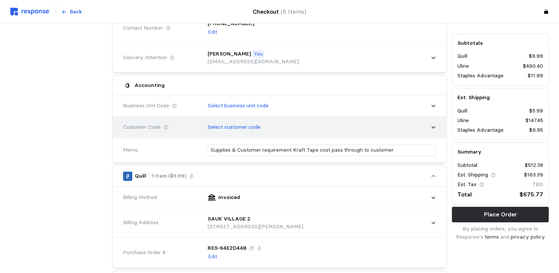
click at [232, 126] on p "Select customer code" at bounding box center [234, 127] width 53 height 8
type input "1"
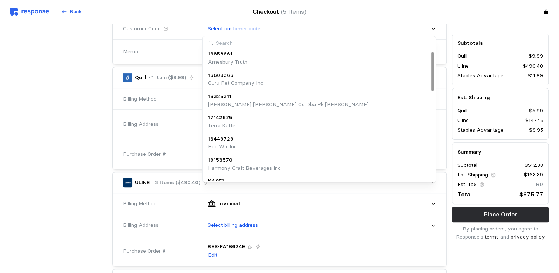
scroll to position [0, 0]
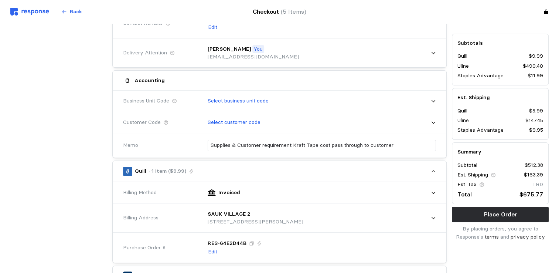
scroll to position [112, 0]
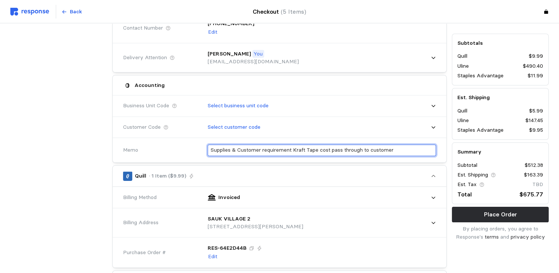
drag, startPoint x: 404, startPoint y: 150, endPoint x: 84, endPoint y: 128, distance: 320.2
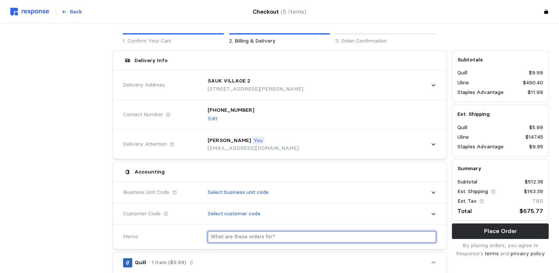
scroll to position [13, 0]
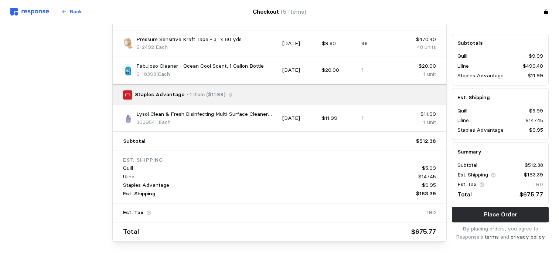
scroll to position [703, 0]
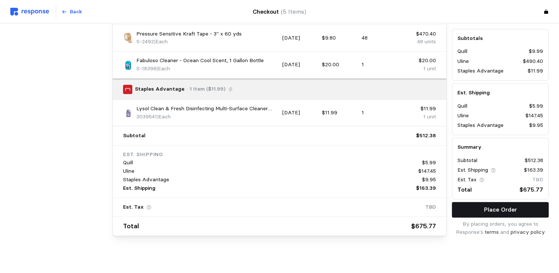
click at [493, 206] on p "Place Order" at bounding box center [500, 209] width 33 height 9
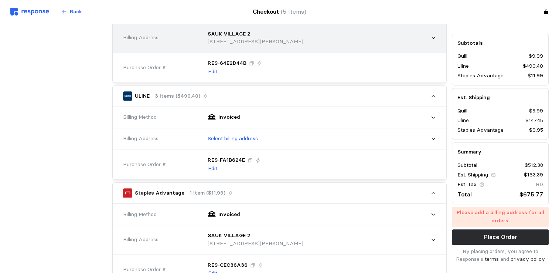
scroll to position [309, 0]
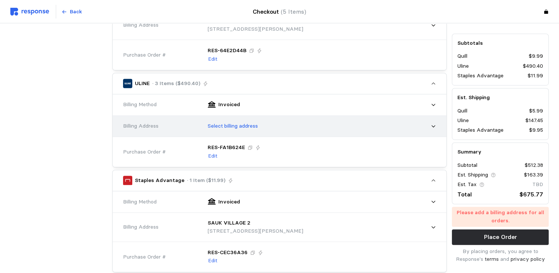
click at [243, 119] on div "Select billing address" at bounding box center [320, 126] width 234 height 18
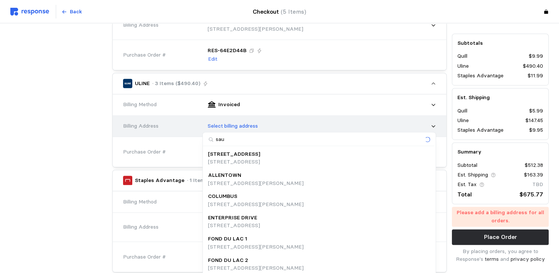
type input "sauk"
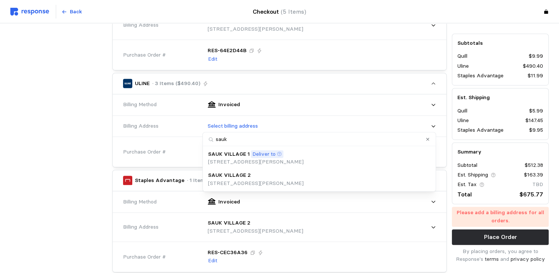
click at [238, 181] on p "[STREET_ADDRESS][PERSON_NAME]" at bounding box center [256, 183] width 96 height 8
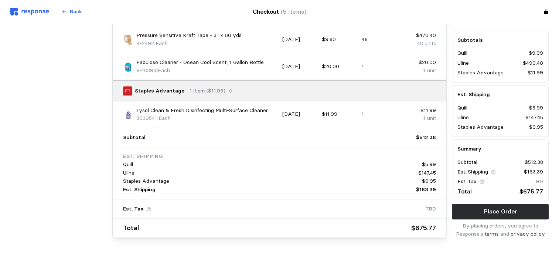
scroll to position [711, 0]
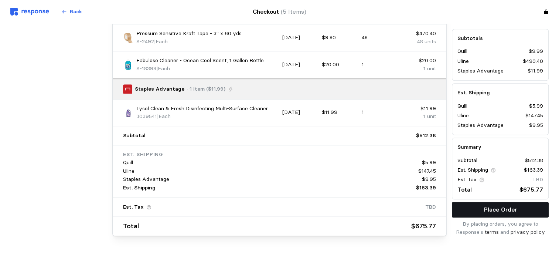
click at [510, 205] on p "Place Order" at bounding box center [500, 209] width 33 height 9
